Goal: Check status: Check status

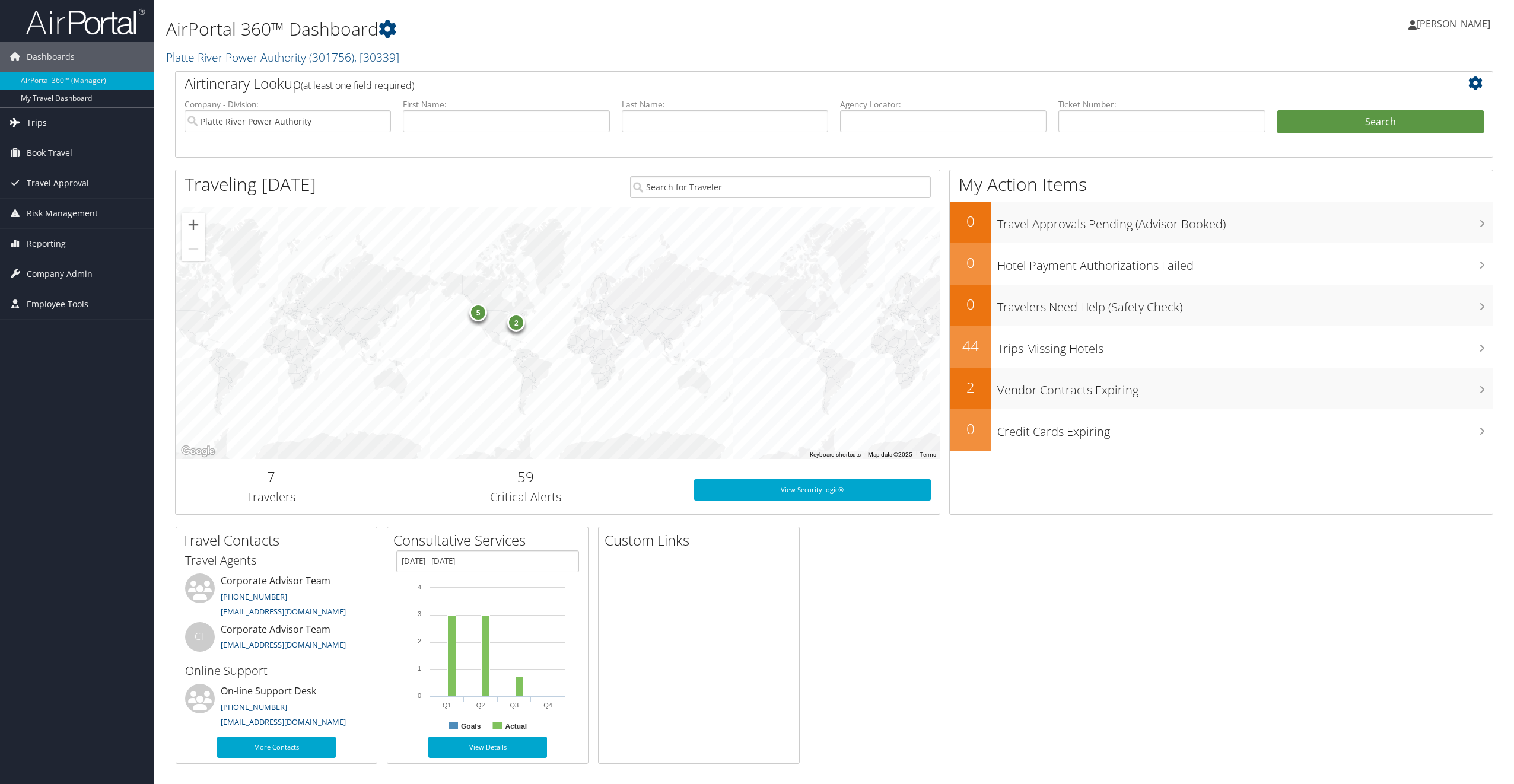
click at [38, 116] on span "Trips" at bounding box center [37, 122] width 20 height 30
click at [76, 161] on link "Current/Future Trips" at bounding box center [77, 164] width 154 height 18
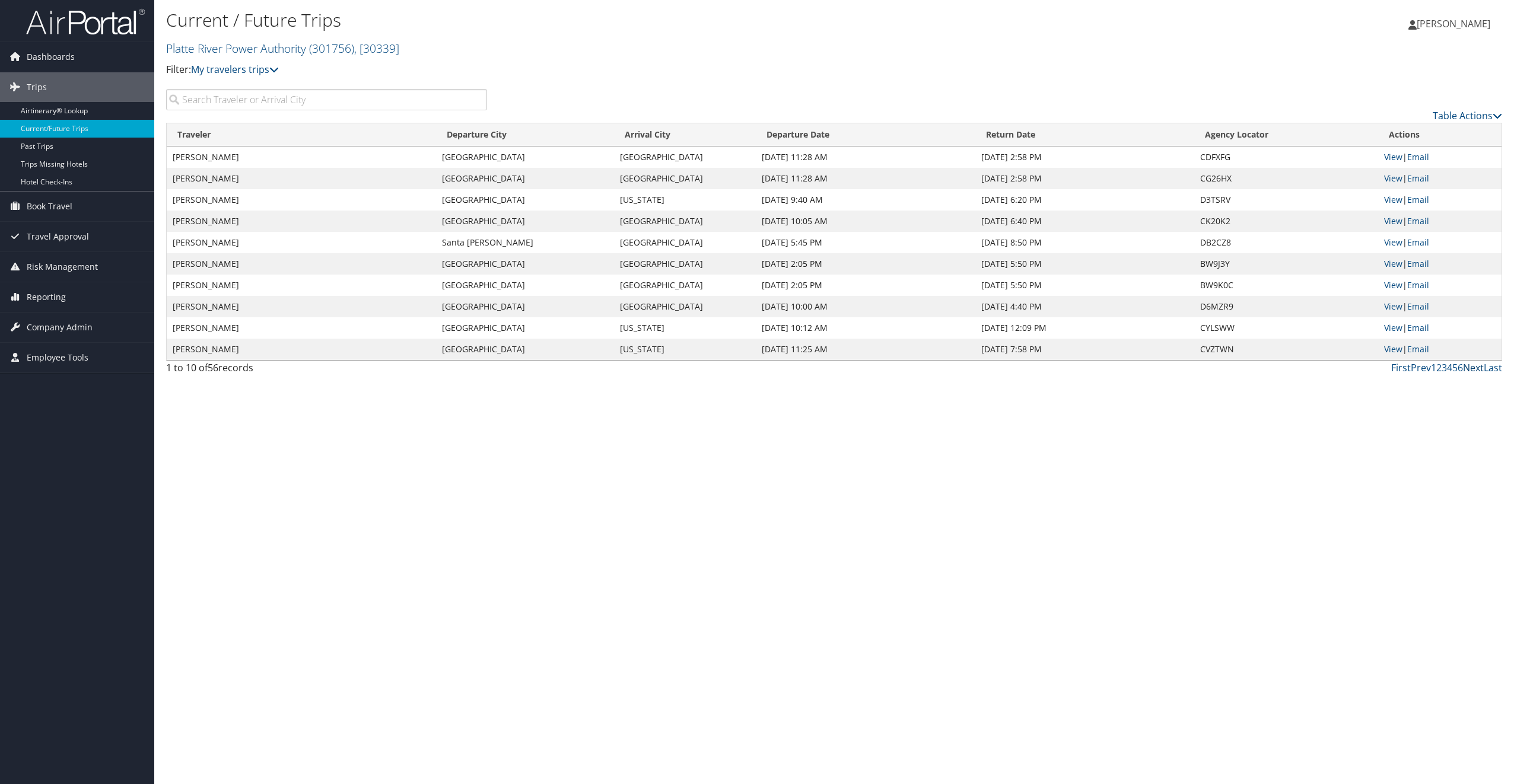
click at [1475, 368] on link "Next" at bounding box center [1474, 367] width 21 height 13
click at [328, 95] on input "search" at bounding box center [327, 100] width 321 height 21
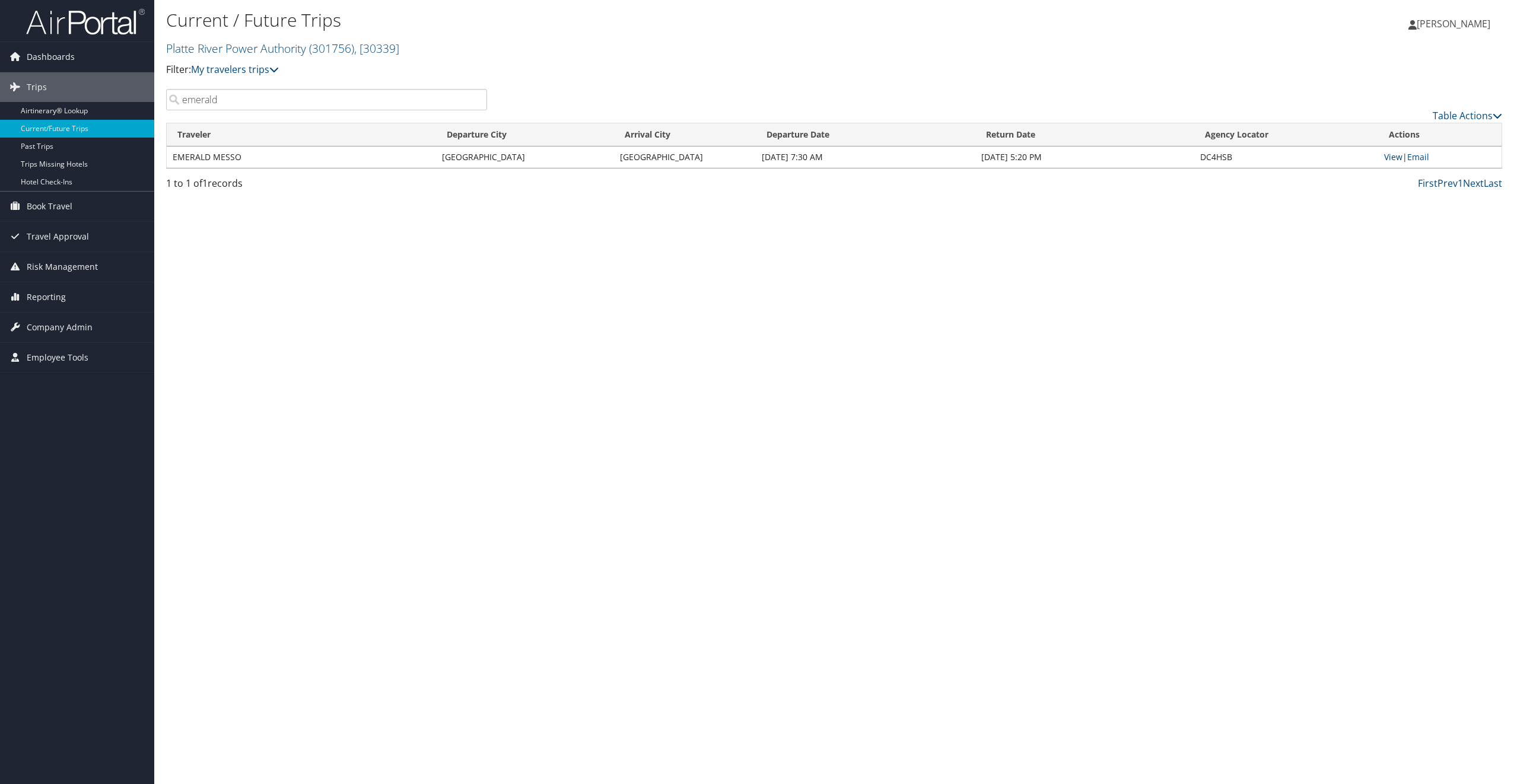
type input "emerald"
click at [1391, 161] on link "View" at bounding box center [1393, 156] width 18 height 11
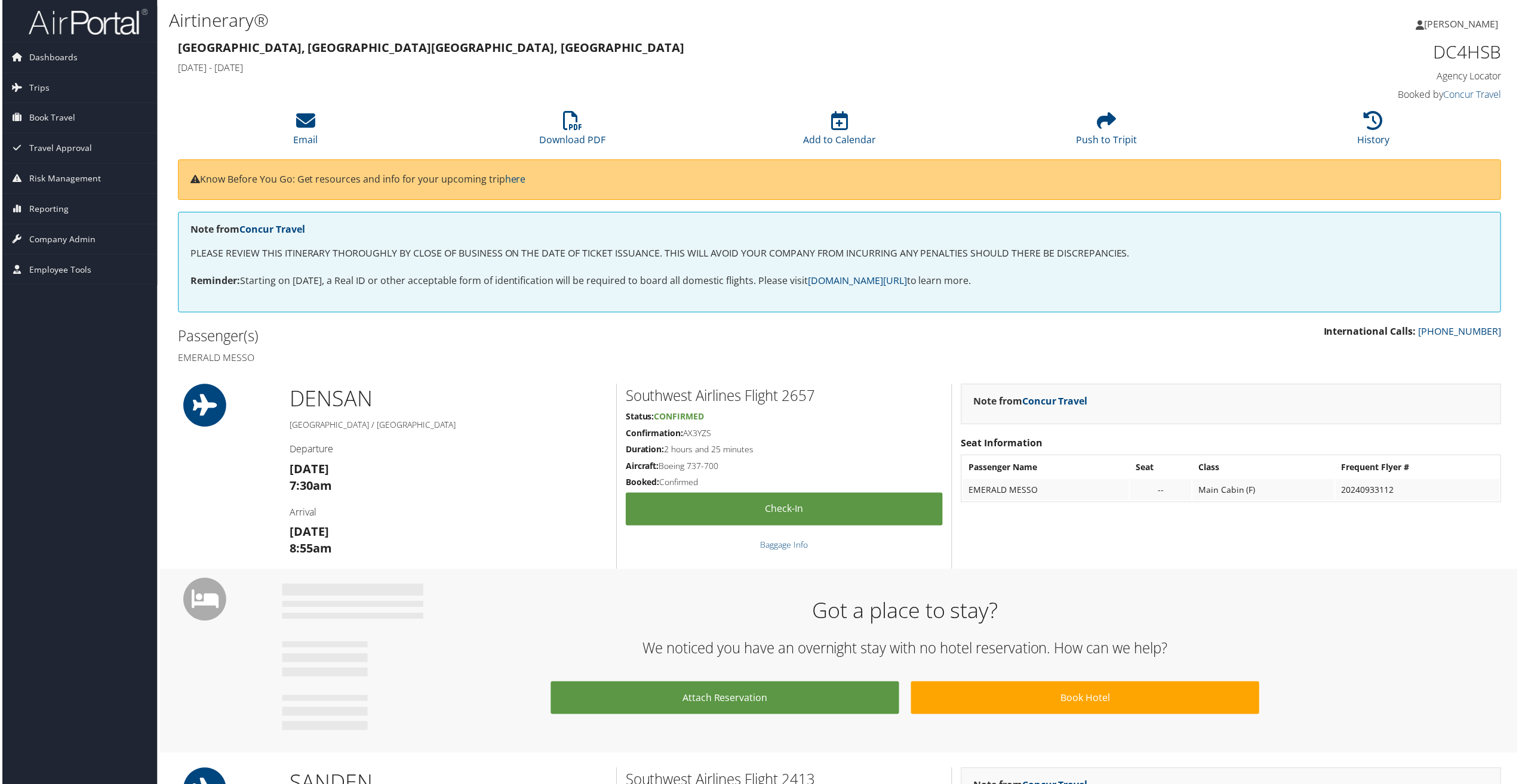
drag, startPoint x: 567, startPoint y: 502, endPoint x: 443, endPoint y: 508, distance: 124.1
click at [565, 502] on div "DEN [GEOGRAPHIC_DATA] / [GEOGRAPHIC_DATA] Departure [DATE] 7:30am Arrival [DATE…" at bounding box center [448, 478] width 337 height 186
click at [52, 123] on span "Book Travel" at bounding box center [50, 117] width 46 height 30
click at [76, 175] on link "Book/Manage Online Trips" at bounding box center [78, 177] width 155 height 18
